Goal: Information Seeking & Learning: Learn about a topic

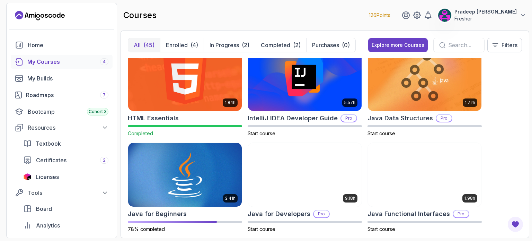
scroll to position [481, 0]
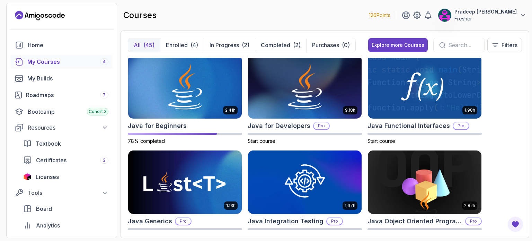
drag, startPoint x: 207, startPoint y: 74, endPoint x: 121, endPoint y: 43, distance: 90.9
click at [121, 43] on div "All (45) Enrolled (4) In Progress (2) Completed (2) Purchases (0) Explore more …" at bounding box center [325, 133] width 409 height 207
click at [155, 94] on img at bounding box center [184, 86] width 119 height 67
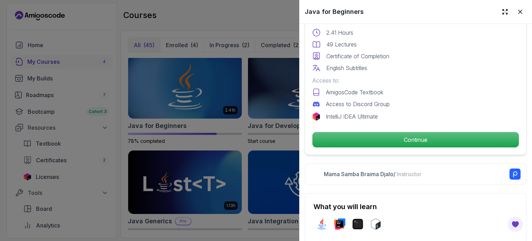
scroll to position [201, 0]
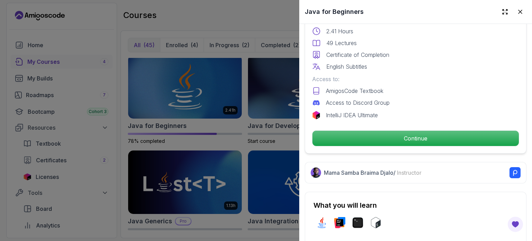
drag, startPoint x: 393, startPoint y: 131, endPoint x: 370, endPoint y: 109, distance: 31.6
click at [370, 111] on p "IntelliJ IDEA Ultimate" at bounding box center [352, 115] width 52 height 8
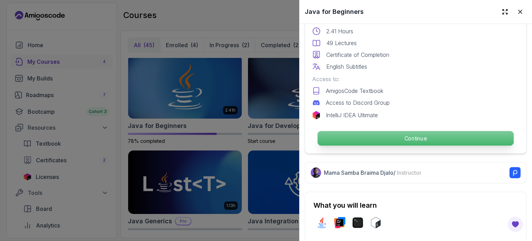
click at [371, 135] on p "Continue" at bounding box center [416, 138] width 196 height 15
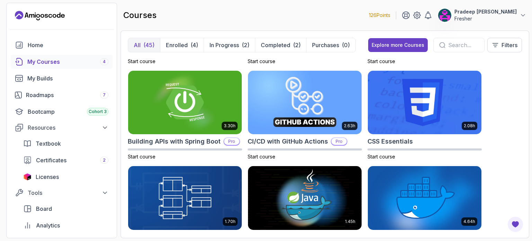
scroll to position [157, 0]
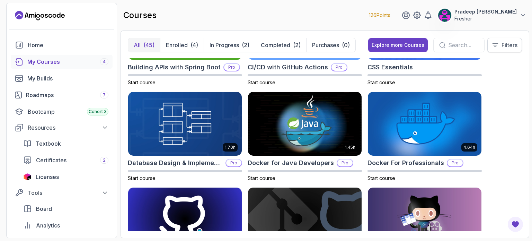
click at [516, 46] on p "Filters" at bounding box center [510, 45] width 16 height 8
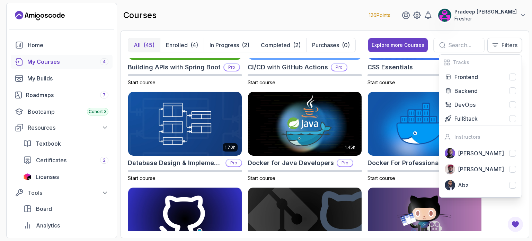
click at [516, 46] on p "Filters" at bounding box center [510, 45] width 16 height 8
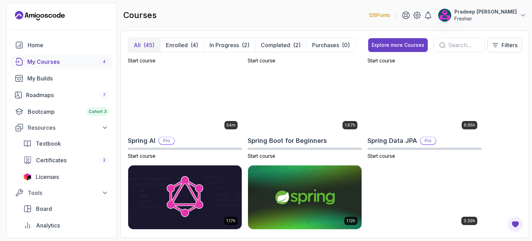
scroll to position [1133, 0]
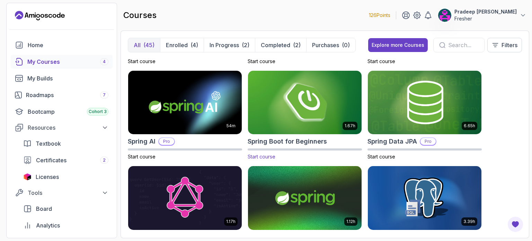
drag, startPoint x: 306, startPoint y: 95, endPoint x: 288, endPoint y: 102, distance: 19.3
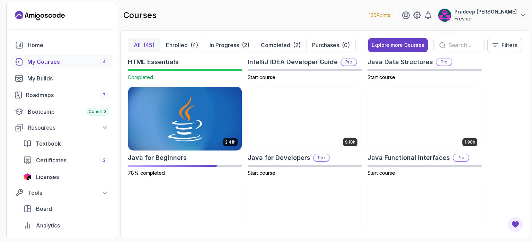
scroll to position [450, 0]
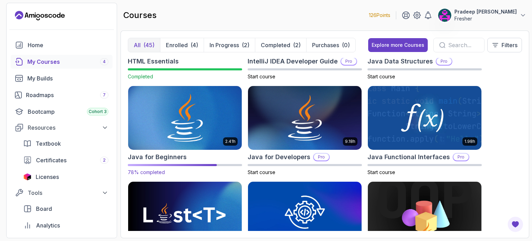
click at [202, 117] on img at bounding box center [184, 118] width 119 height 67
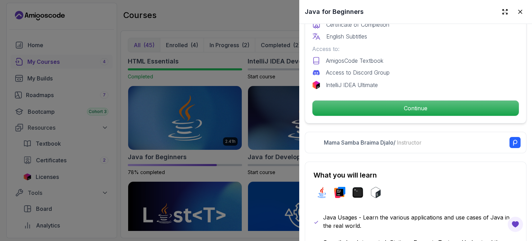
scroll to position [233, 0]
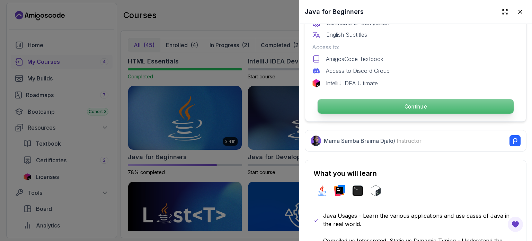
click at [366, 101] on p "Continue" at bounding box center [416, 106] width 196 height 15
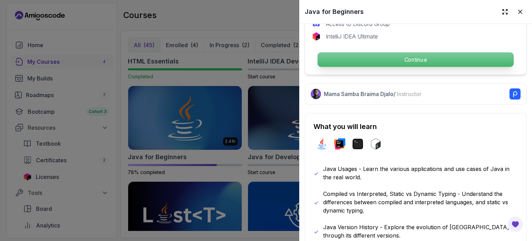
scroll to position [282, 0]
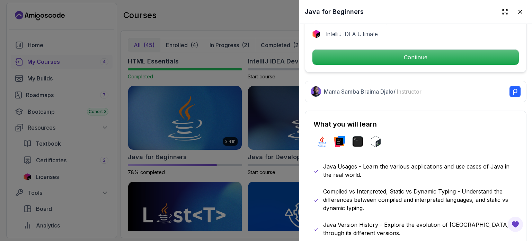
click at [251, 87] on div at bounding box center [266, 120] width 532 height 241
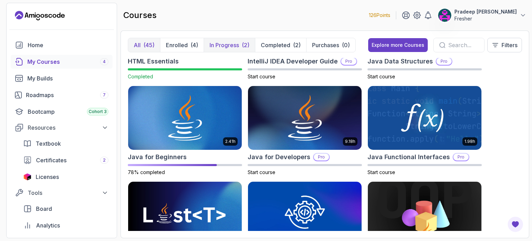
click at [224, 47] on p "In Progress" at bounding box center [224, 45] width 29 height 8
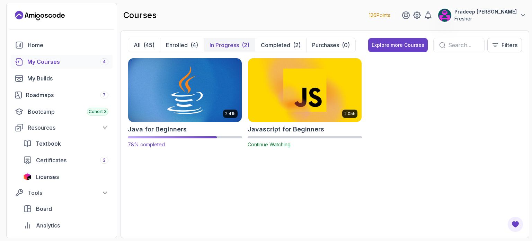
click at [195, 97] on img at bounding box center [184, 89] width 119 height 67
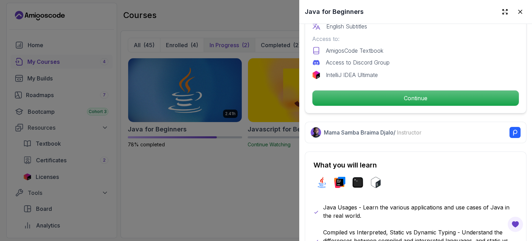
scroll to position [242, 0]
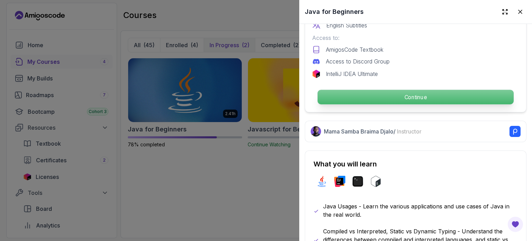
click at [381, 94] on p "Continue" at bounding box center [416, 97] width 196 height 15
click at [405, 90] on p "Continue" at bounding box center [416, 97] width 196 height 15
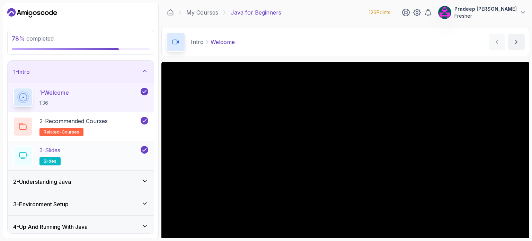
scroll to position [71, 0]
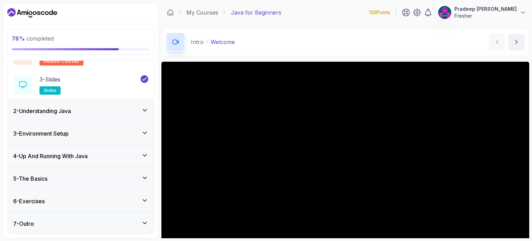
click at [133, 181] on div "5 - The Basics" at bounding box center [80, 178] width 135 height 8
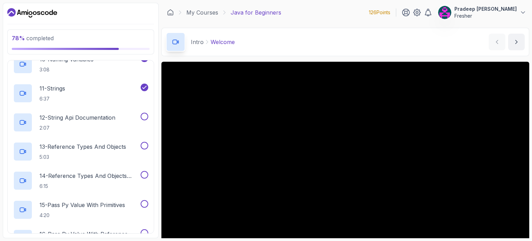
scroll to position [384, 0]
click at [107, 110] on div "12 - String Api Documentation 2:07" at bounding box center [81, 122] width 146 height 29
click at [109, 122] on h2 "12 - String Api Documentation 2:07" at bounding box center [77, 123] width 76 height 18
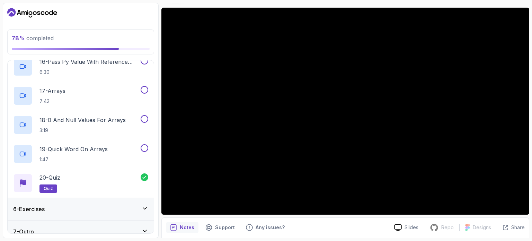
scroll to position [565, 0]
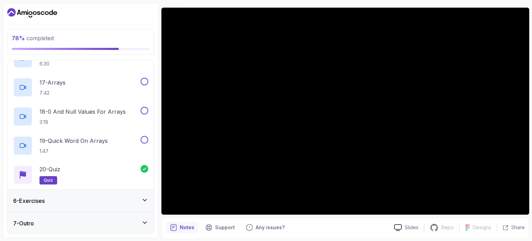
click at [138, 202] on div "6 - Exercises" at bounding box center [80, 200] width 135 height 8
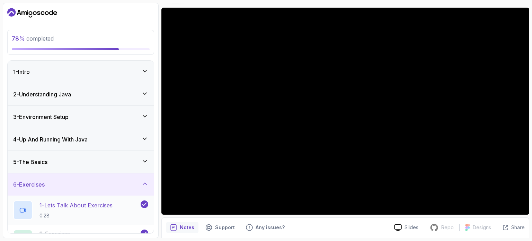
scroll to position [42, 0]
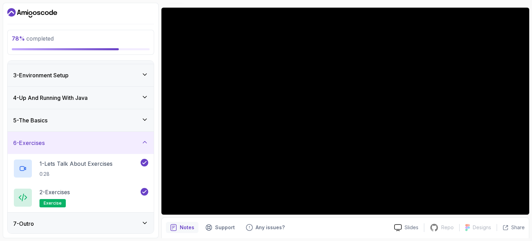
click at [137, 140] on div "6 - Exercises" at bounding box center [80, 143] width 135 height 8
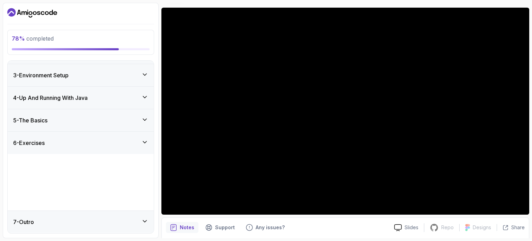
scroll to position [0, 0]
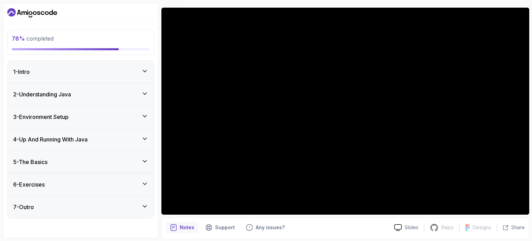
click at [128, 158] on div "5 - The Basics" at bounding box center [80, 162] width 135 height 8
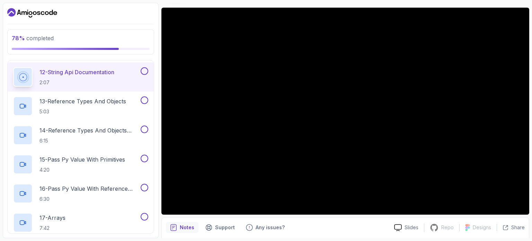
scroll to position [419, 0]
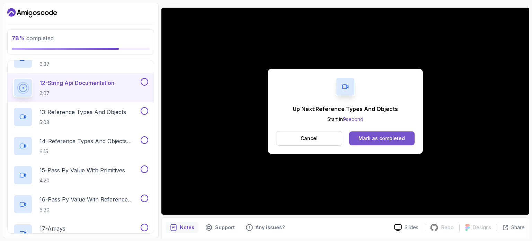
click at [373, 142] on button "Mark as completed" at bounding box center [381, 138] width 65 height 14
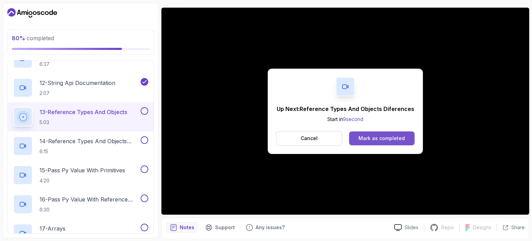
click at [410, 138] on button "Mark as completed" at bounding box center [381, 138] width 65 height 14
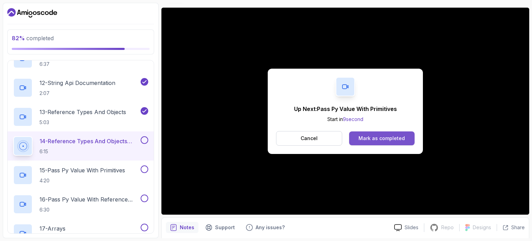
click at [390, 140] on div "Mark as completed" at bounding box center [381, 138] width 46 height 7
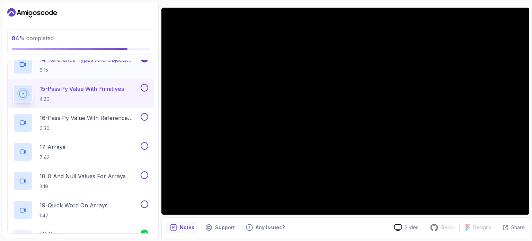
scroll to position [501, 0]
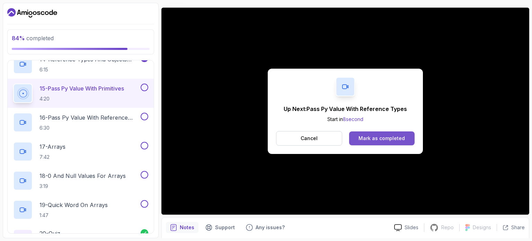
click at [372, 136] on div "Mark as completed" at bounding box center [381, 138] width 46 height 7
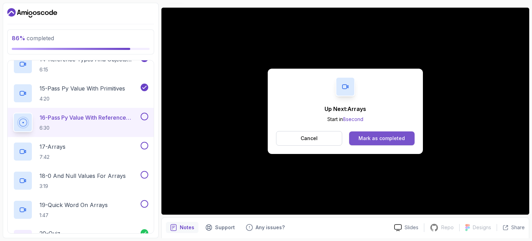
click at [365, 141] on button "Mark as completed" at bounding box center [381, 138] width 65 height 14
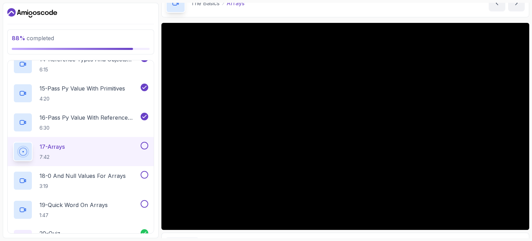
scroll to position [39, 0]
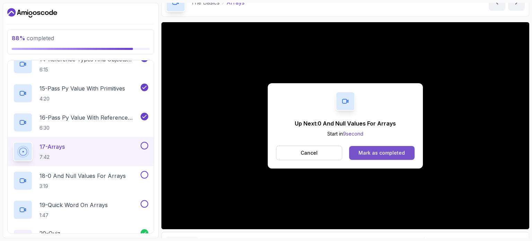
click at [383, 149] on div "Mark as completed" at bounding box center [381, 152] width 46 height 7
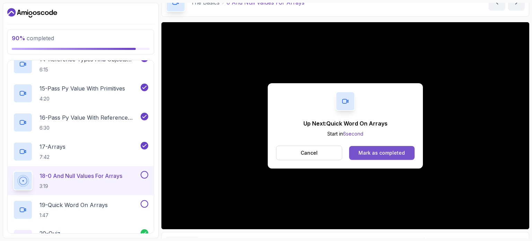
click at [392, 148] on button "Mark as completed" at bounding box center [381, 153] width 65 height 14
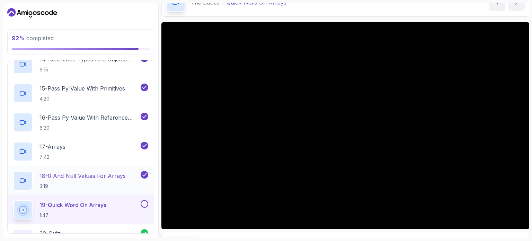
scroll to position [565, 0]
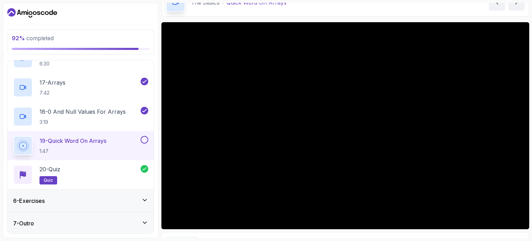
click at [122, 219] on div "7 - Outro" at bounding box center [80, 223] width 135 height 8
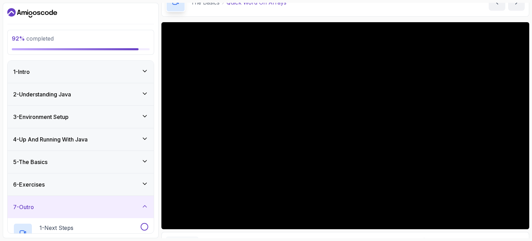
scroll to position [71, 0]
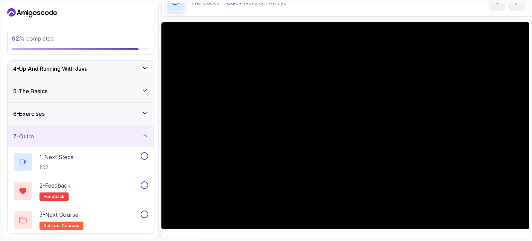
click at [122, 219] on div "3 - Next Course related-courses" at bounding box center [76, 219] width 126 height 19
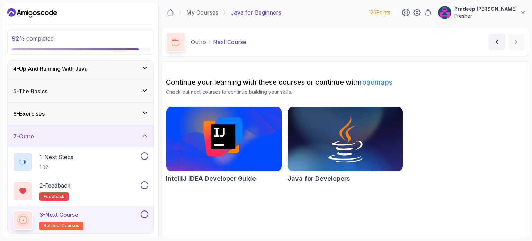
click at [147, 213] on button at bounding box center [145, 214] width 8 height 8
click at [142, 188] on button "2 - Feedback feedback" at bounding box center [80, 190] width 135 height 19
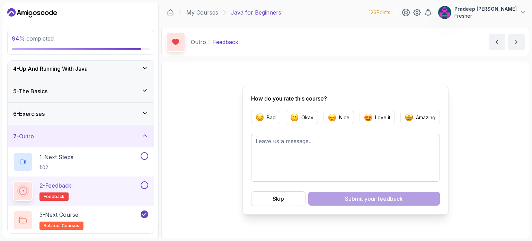
click at [145, 186] on button at bounding box center [145, 185] width 8 height 8
click at [140, 89] on div "5 - The Basics" at bounding box center [80, 91] width 135 height 8
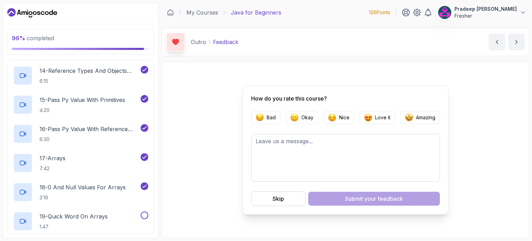
scroll to position [565, 0]
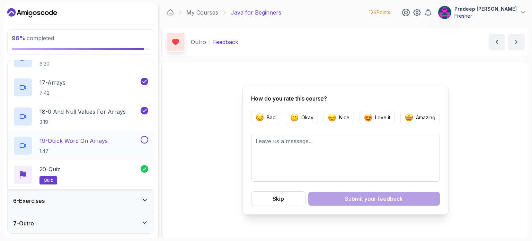
click at [108, 143] on p "19 - Quick Word On Arrays" at bounding box center [73, 140] width 68 height 8
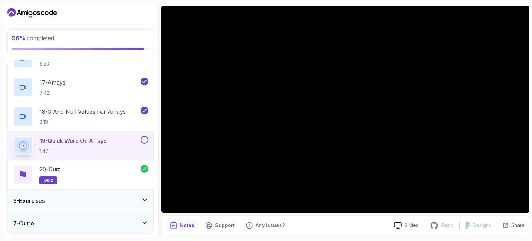
scroll to position [55, 0]
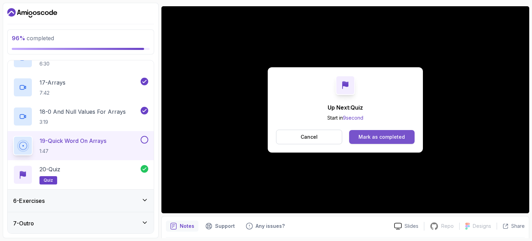
click at [364, 141] on button "Mark as completed" at bounding box center [381, 137] width 65 height 14
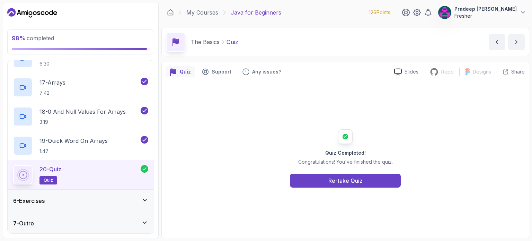
click at [88, 219] on div "7 - Outro" at bounding box center [80, 223] width 135 height 8
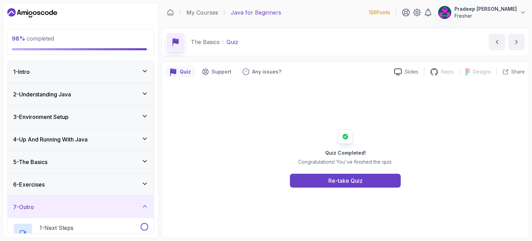
scroll to position [71, 0]
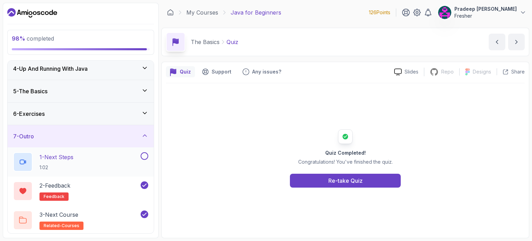
click at [109, 160] on div "1 - Next Steps 1:02" at bounding box center [76, 161] width 126 height 19
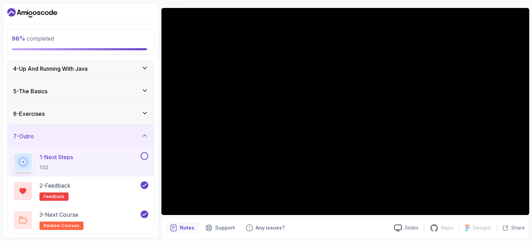
scroll to position [53, 0]
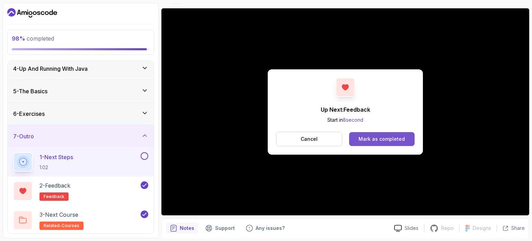
click at [376, 138] on div "Mark as completed" at bounding box center [381, 138] width 46 height 7
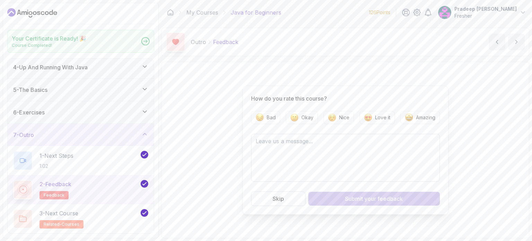
scroll to position [69, 0]
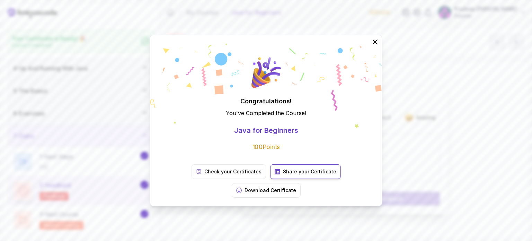
click at [283, 175] on p "Share your Certificate" at bounding box center [309, 171] width 53 height 7
click at [296, 187] on p "Download Certificate" at bounding box center [271, 190] width 52 height 7
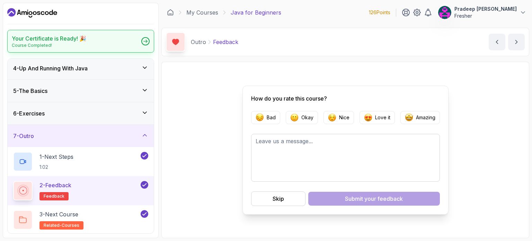
click at [145, 41] on icon at bounding box center [145, 40] width 4 height 3
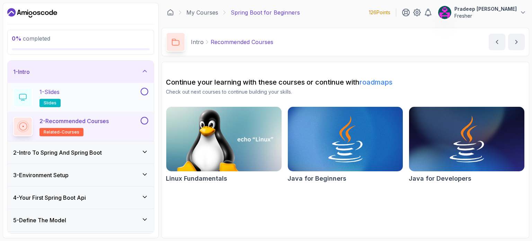
click at [75, 92] on div "1 - Slides slides" at bounding box center [76, 97] width 126 height 19
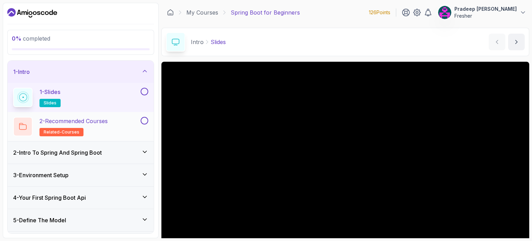
click at [144, 121] on button at bounding box center [145, 121] width 8 height 8
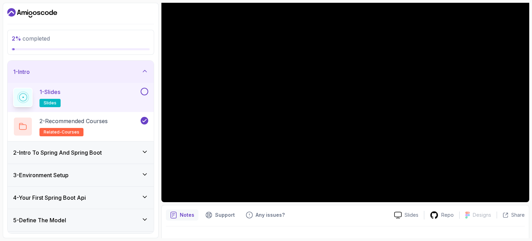
scroll to position [78, 0]
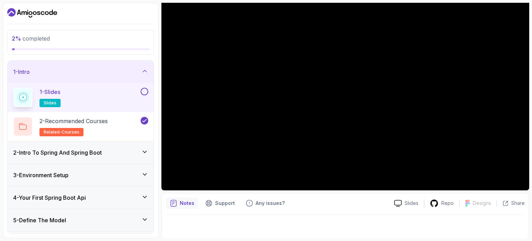
click at [145, 90] on button at bounding box center [145, 92] width 8 height 8
click at [97, 149] on h3 "2 - Intro To Spring And Spring Boot" at bounding box center [57, 152] width 89 height 8
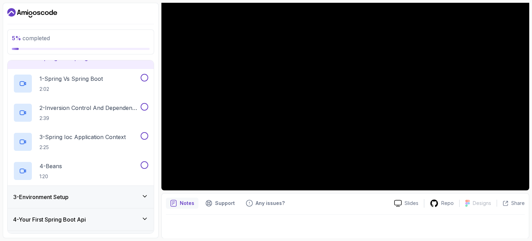
scroll to position [37, 0]
click at [103, 82] on h2 "1 - Spring Vs Spring Boot 2:02" at bounding box center [70, 82] width 63 height 18
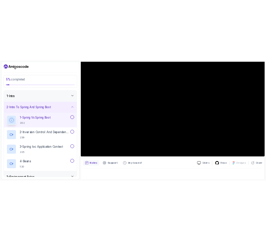
scroll to position [78, 0]
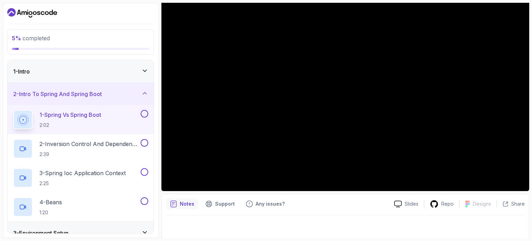
click at [13, 110] on button "1 - Spring Vs Spring Boot 2:02" at bounding box center [80, 119] width 135 height 19
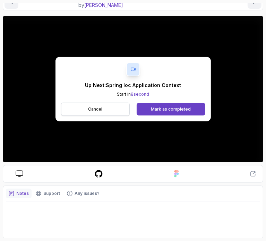
click at [81, 113] on button "Cancel" at bounding box center [95, 109] width 69 height 13
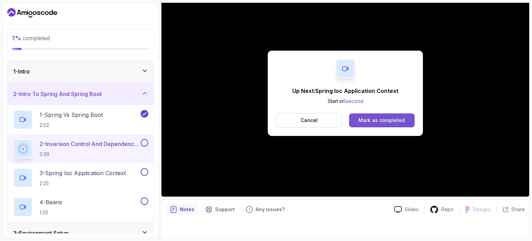
click at [373, 116] on button "Mark as completed" at bounding box center [381, 120] width 65 height 14
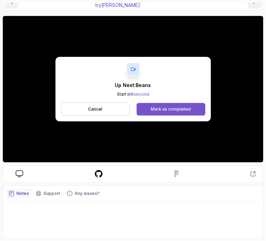
click at [181, 110] on div "Mark as completed" at bounding box center [171, 109] width 40 height 6
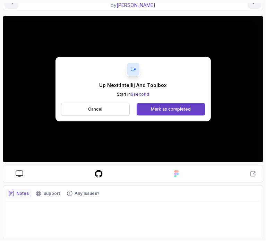
click at [97, 106] on p "Cancel" at bounding box center [95, 109] width 14 height 6
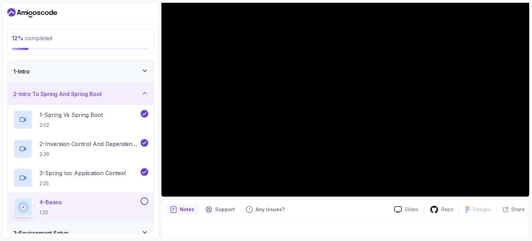
click at [142, 197] on div at bounding box center [143, 201] width 9 height 8
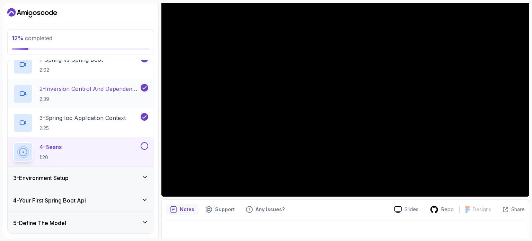
scroll to position [61, 0]
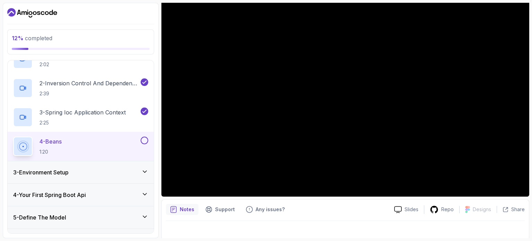
click at [144, 140] on button at bounding box center [145, 140] width 8 height 8
click at [143, 169] on icon at bounding box center [144, 171] width 7 height 7
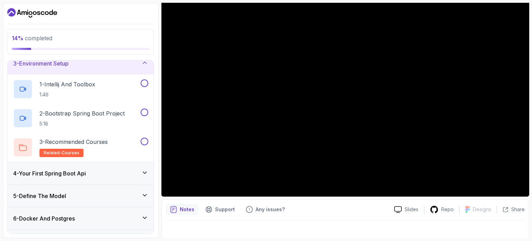
scroll to position [53, 0]
click at [118, 93] on div "1 - Intellij And Toolbox 1:46" at bounding box center [76, 89] width 126 height 19
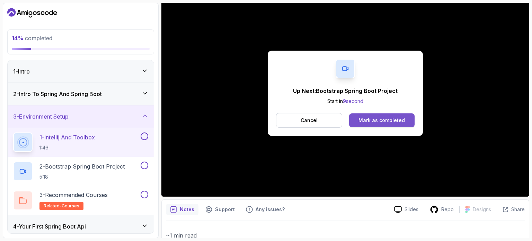
click at [375, 118] on div "Mark as completed" at bounding box center [381, 120] width 46 height 7
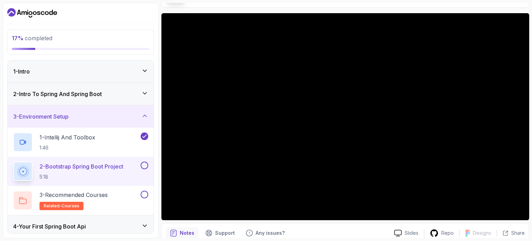
scroll to position [48, 0]
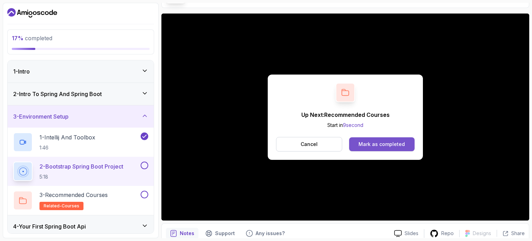
click at [387, 141] on div "Mark as completed" at bounding box center [381, 144] width 46 height 7
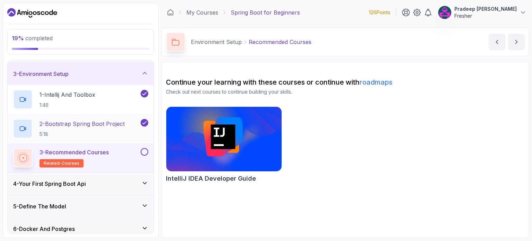
scroll to position [43, 0]
click at [144, 152] on button at bounding box center [145, 152] width 8 height 8
click at [144, 67] on div "3 - Environment Setup" at bounding box center [81, 73] width 146 height 22
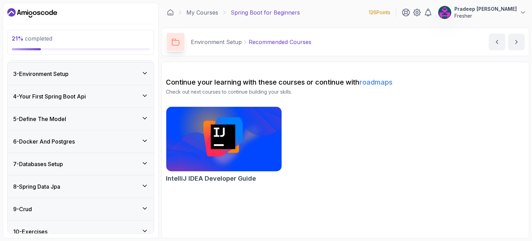
click at [139, 94] on div "4 - Your First Spring Boot Api" at bounding box center [80, 96] width 135 height 8
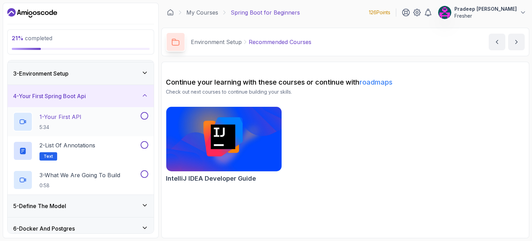
click at [110, 123] on div "1 - Your First API 5:34" at bounding box center [76, 121] width 126 height 19
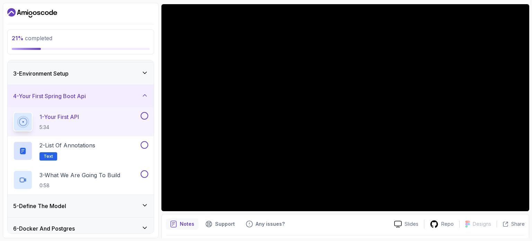
scroll to position [57, 0]
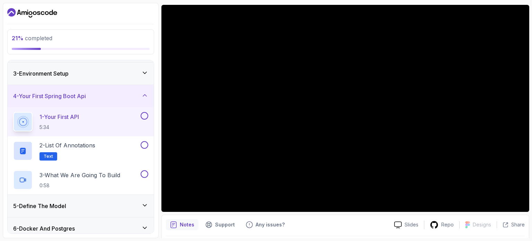
click at [13, 112] on button "1 - Your First API 5:34" at bounding box center [80, 121] width 135 height 19
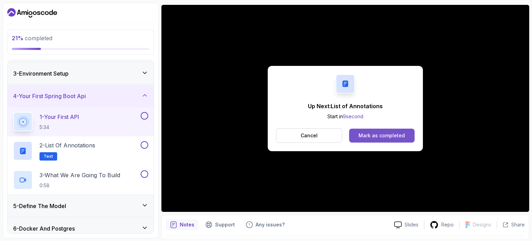
click at [374, 130] on button "Mark as completed" at bounding box center [381, 135] width 65 height 14
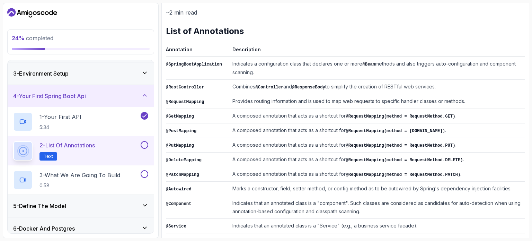
scroll to position [84, 0]
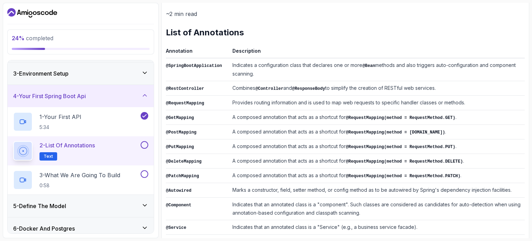
click at [139, 143] on div at bounding box center [143, 145] width 9 height 8
click at [146, 144] on button at bounding box center [145, 145] width 8 height 8
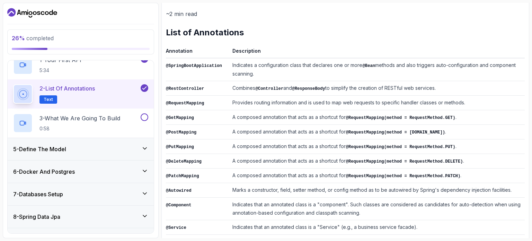
click at [130, 141] on div "5 - Define The Model" at bounding box center [81, 149] width 146 height 22
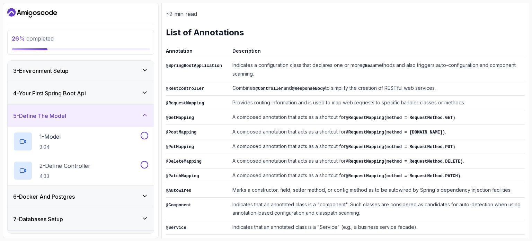
scroll to position [46, 0]
click at [134, 117] on div "5 - Define The Model" at bounding box center [80, 116] width 135 height 8
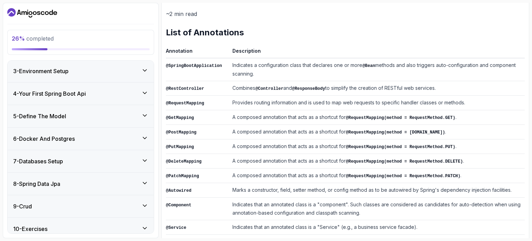
click at [119, 95] on div "4 - Your First Spring Boot Api" at bounding box center [80, 93] width 135 height 8
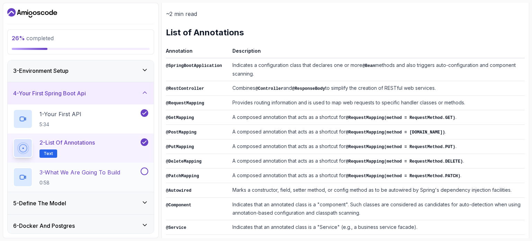
click at [101, 172] on p "3 - What We Are Going To Build" at bounding box center [79, 172] width 81 height 8
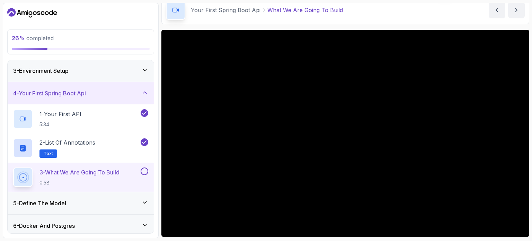
scroll to position [34, 0]
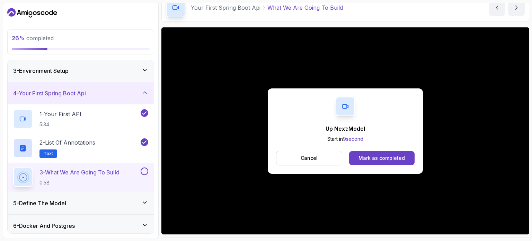
click at [357, 160] on button "Mark as completed" at bounding box center [381, 158] width 65 height 14
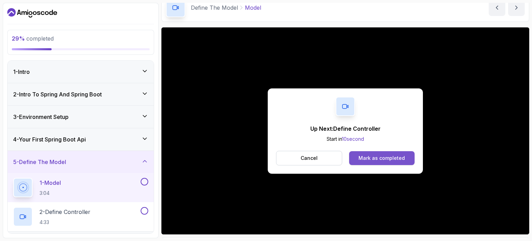
click at [397, 155] on div "Mark as completed" at bounding box center [381, 157] width 46 height 7
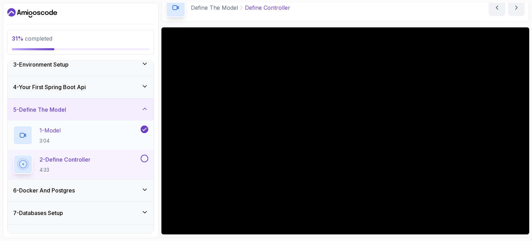
scroll to position [55, 0]
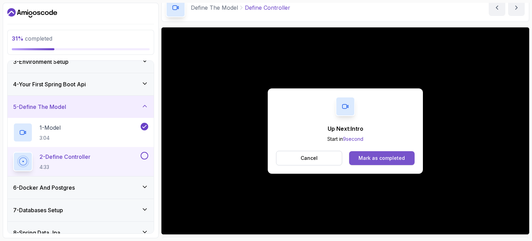
click at [363, 160] on div "Mark as completed" at bounding box center [381, 157] width 46 height 7
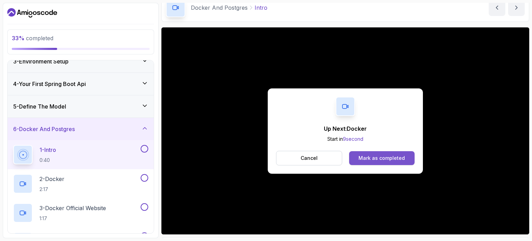
click at [364, 163] on button "Mark as completed" at bounding box center [381, 158] width 65 height 14
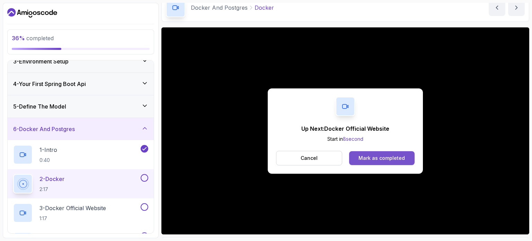
click at [383, 155] on div "Mark as completed" at bounding box center [381, 157] width 46 height 7
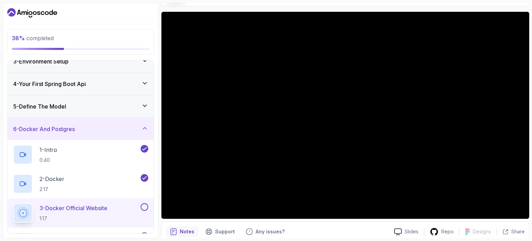
scroll to position [49, 0]
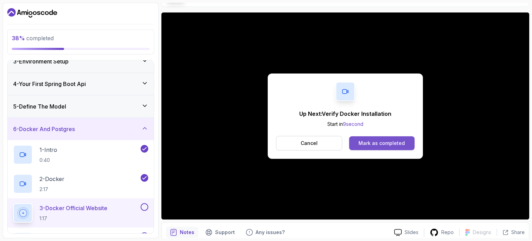
click at [394, 140] on div "Mark as completed" at bounding box center [381, 143] width 46 height 7
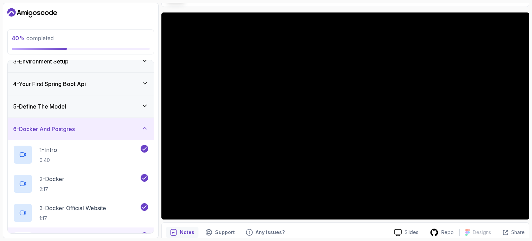
click at [149, 127] on div "6 - Docker And Postgres" at bounding box center [81, 129] width 146 height 22
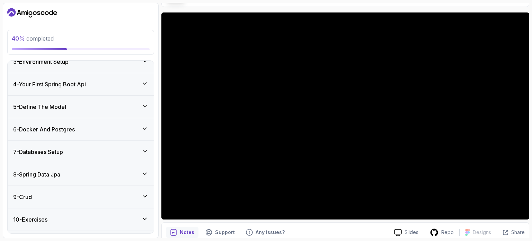
click at [127, 127] on div "6 - Docker And Postgres" at bounding box center [80, 129] width 135 height 8
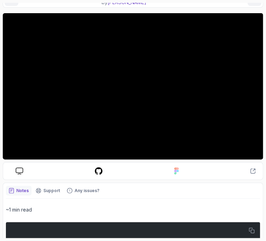
scroll to position [75, 0]
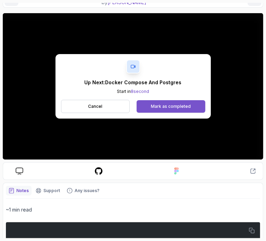
click at [168, 104] on div "Mark as completed" at bounding box center [171, 107] width 40 height 6
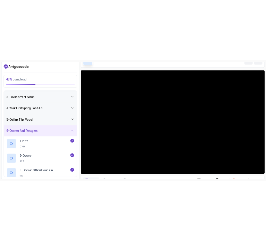
scroll to position [43, 0]
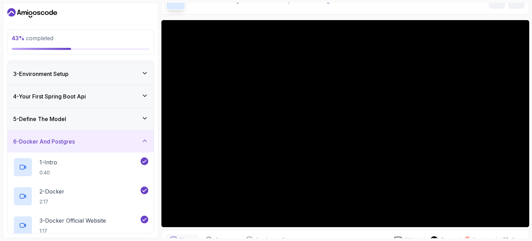
click at [98, 120] on div "5 - Define The Model" at bounding box center [80, 119] width 135 height 8
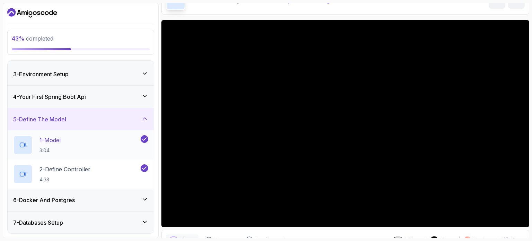
click at [90, 147] on div "1 - Model 3:04" at bounding box center [76, 144] width 126 height 19
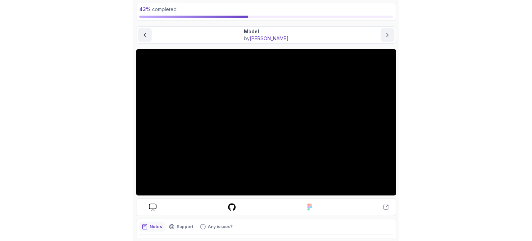
scroll to position [39, 0]
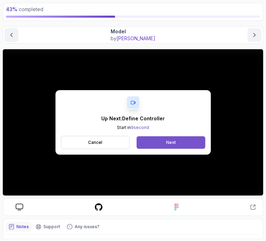
click at [177, 142] on button "Next" at bounding box center [170, 142] width 68 height 12
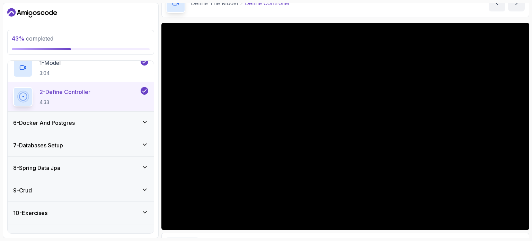
click at [109, 118] on div "6 - Docker And Postgres" at bounding box center [80, 122] width 135 height 8
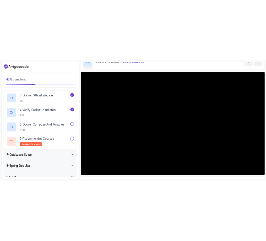
scroll to position [193, 0]
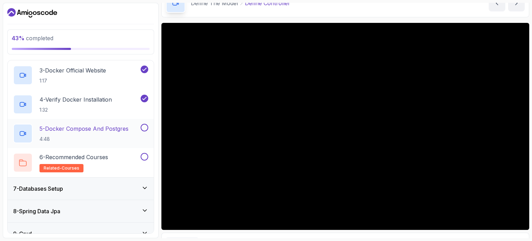
click at [101, 130] on p "5 - Docker Compose And Postgres" at bounding box center [83, 128] width 89 height 8
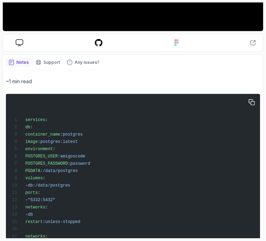
scroll to position [273, 0]
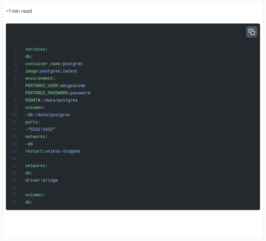
click at [255, 32] on button "button" at bounding box center [251, 31] width 11 height 11
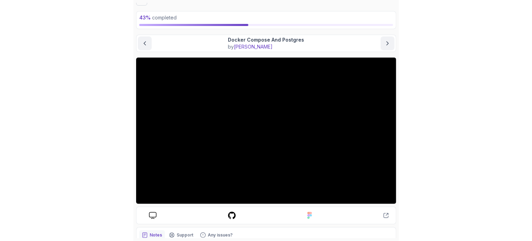
scroll to position [32, 0]
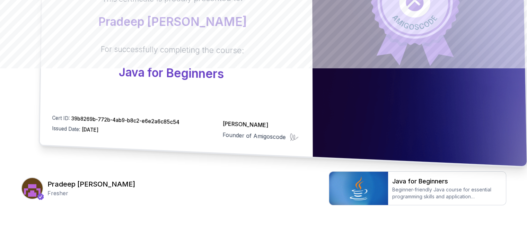
scroll to position [197, 0]
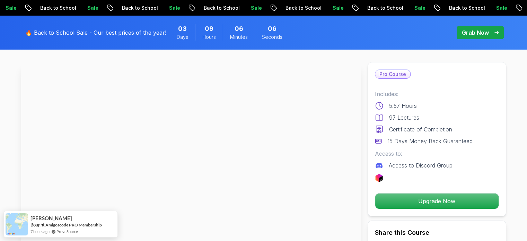
scroll to position [30, 0]
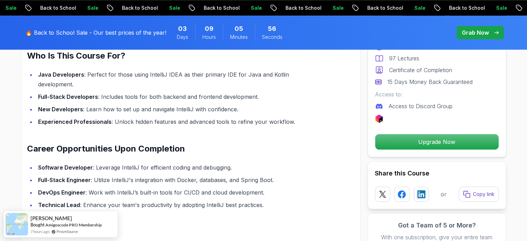
scroll to position [733, 0]
